Goal: Transaction & Acquisition: Download file/media

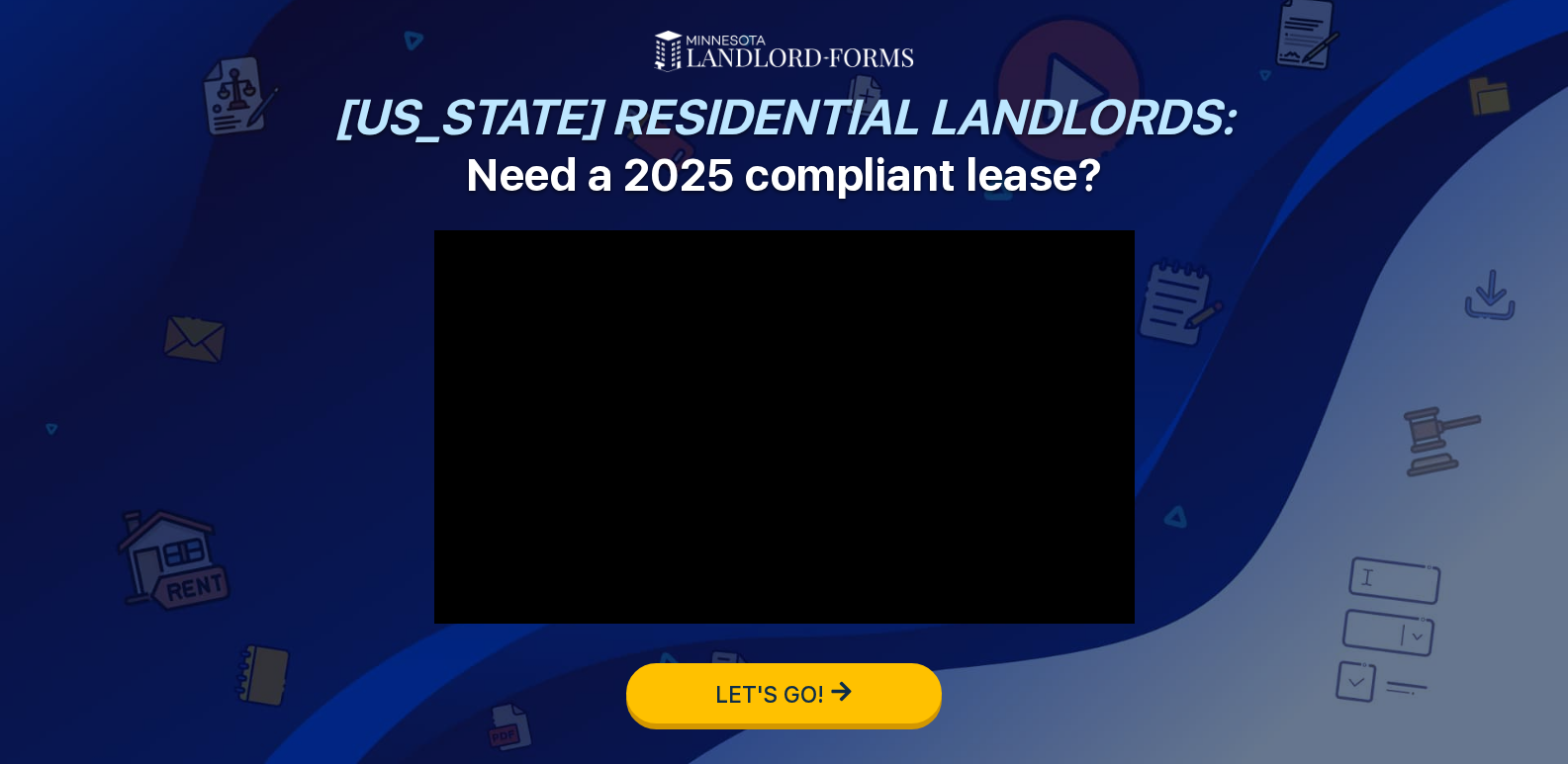
click at [722, 710] on span "LET'S GO!" at bounding box center [784, 693] width 316 height 60
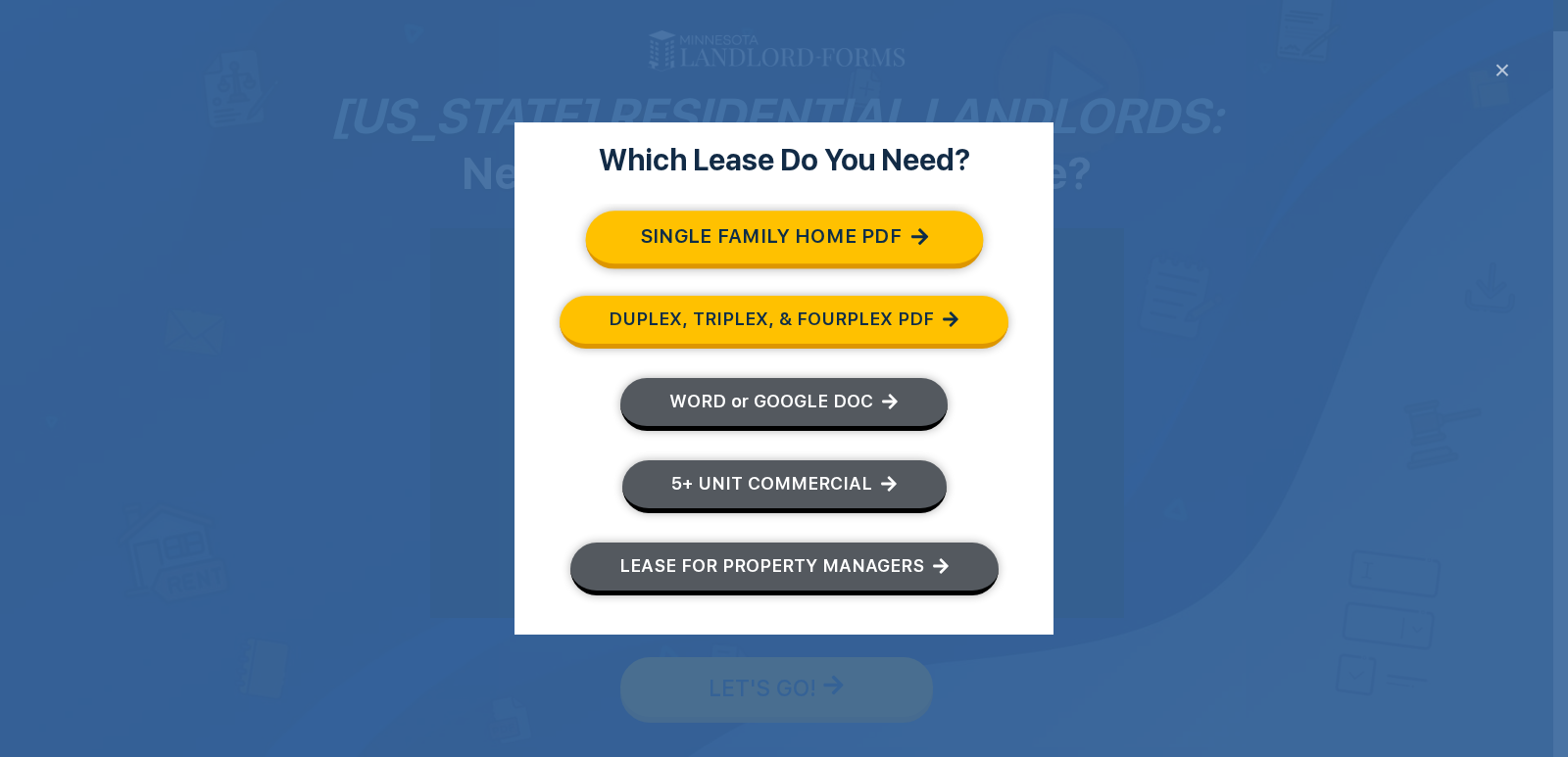
click at [793, 235] on span "SINGLE FAMILY HOME PDF" at bounding box center [769, 238] width 262 height 23
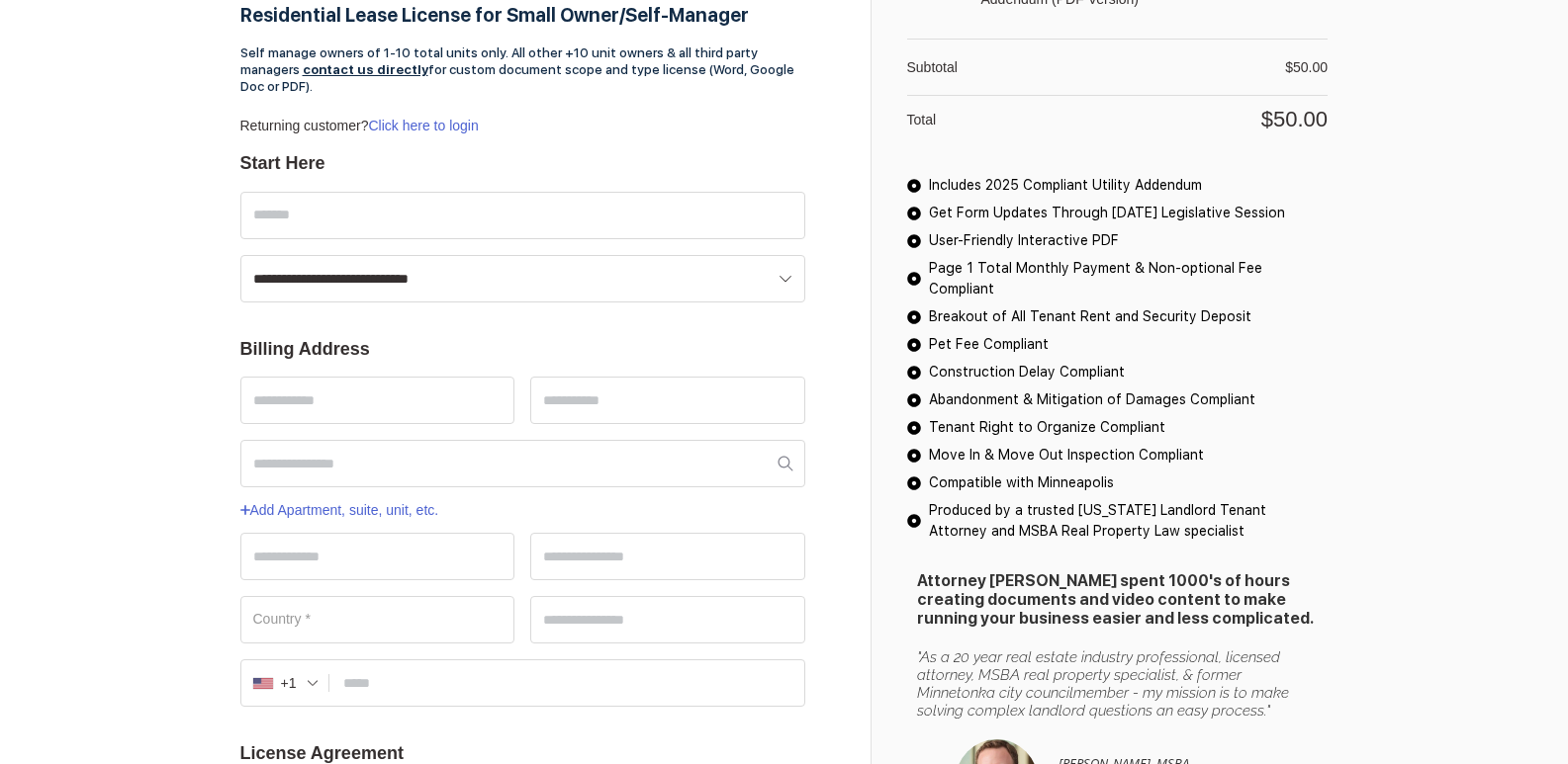
scroll to position [15, 0]
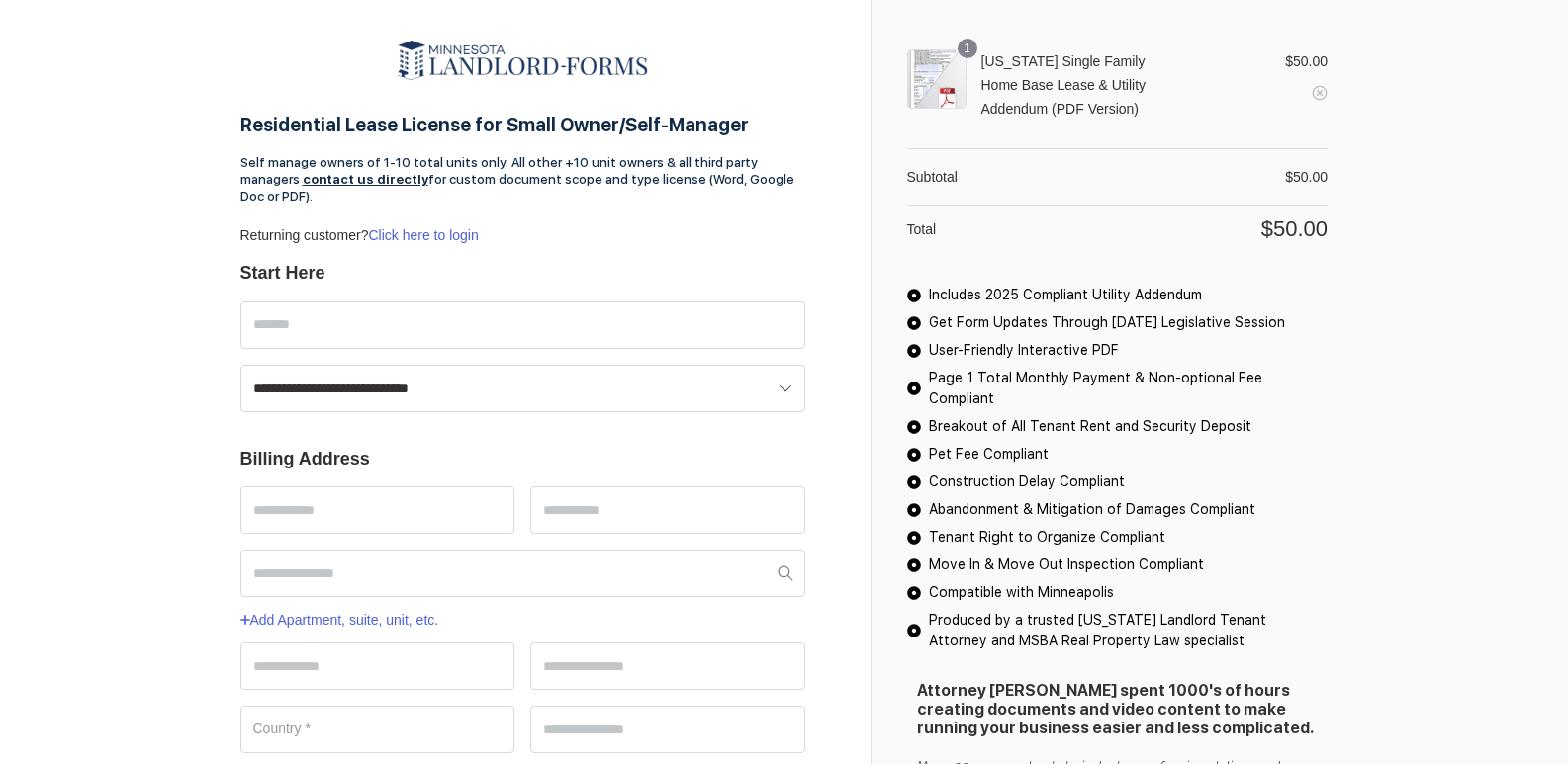
click at [942, 83] on img at bounding box center [936, 79] width 59 height 59
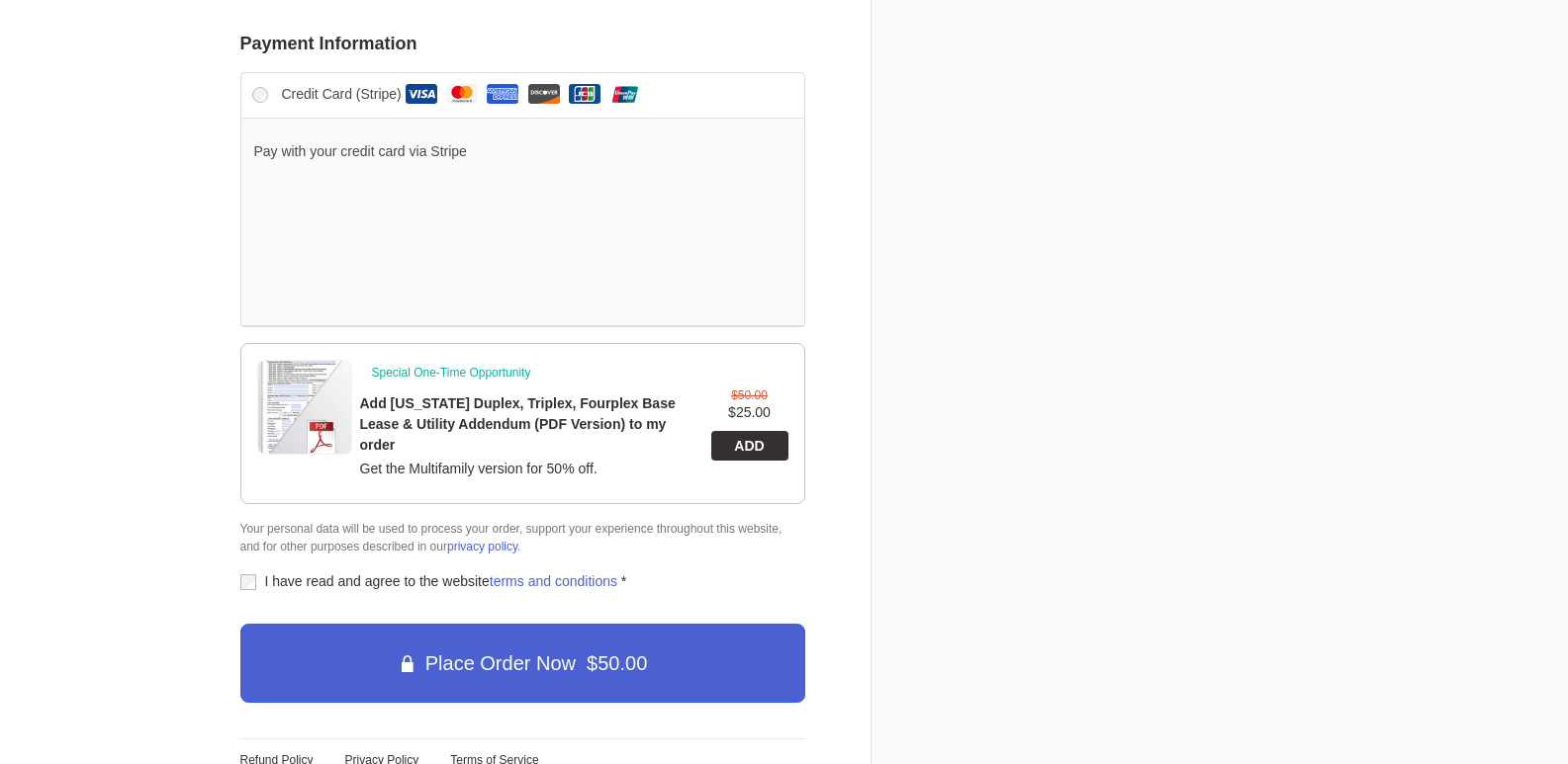
scroll to position [1109, 0]
